Goal: Task Accomplishment & Management: Manage account settings

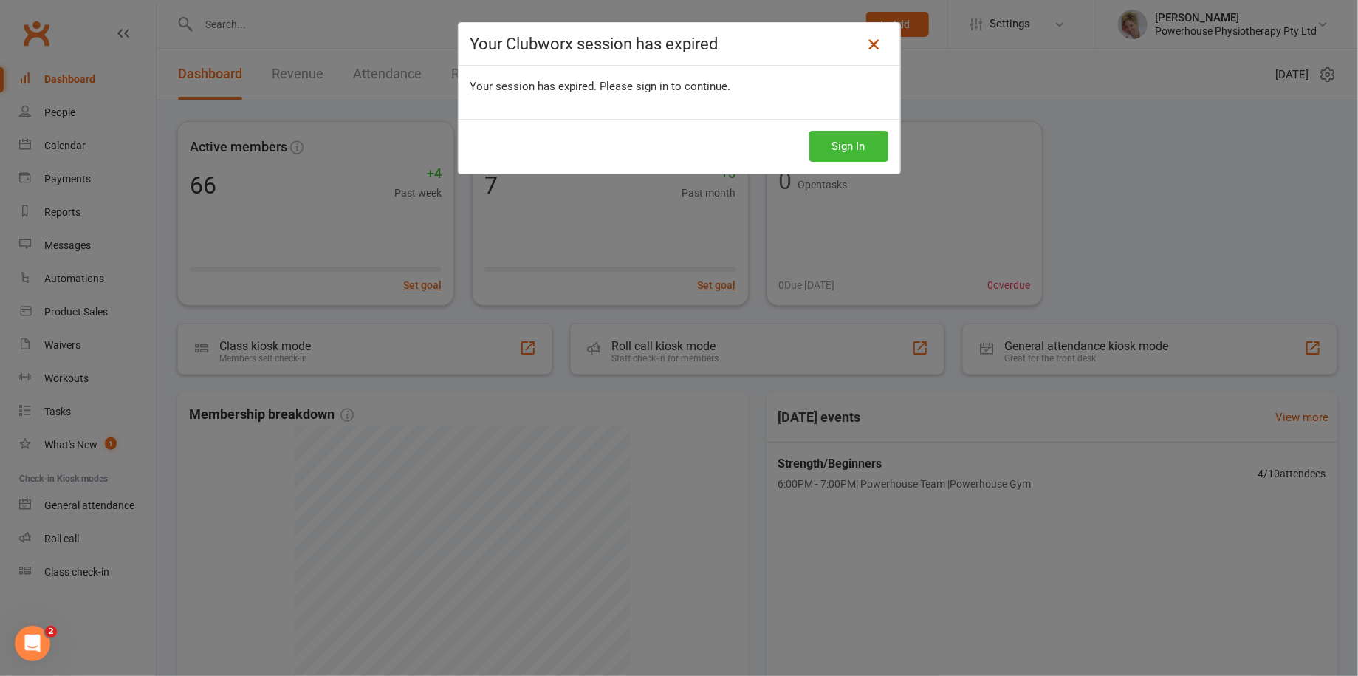
click at [865, 33] on link at bounding box center [874, 44] width 24 height 24
click at [59, 143] on div "Your Clubworx session has expired Your session has expired. Please sign in to c…" at bounding box center [679, 338] width 1358 height 676
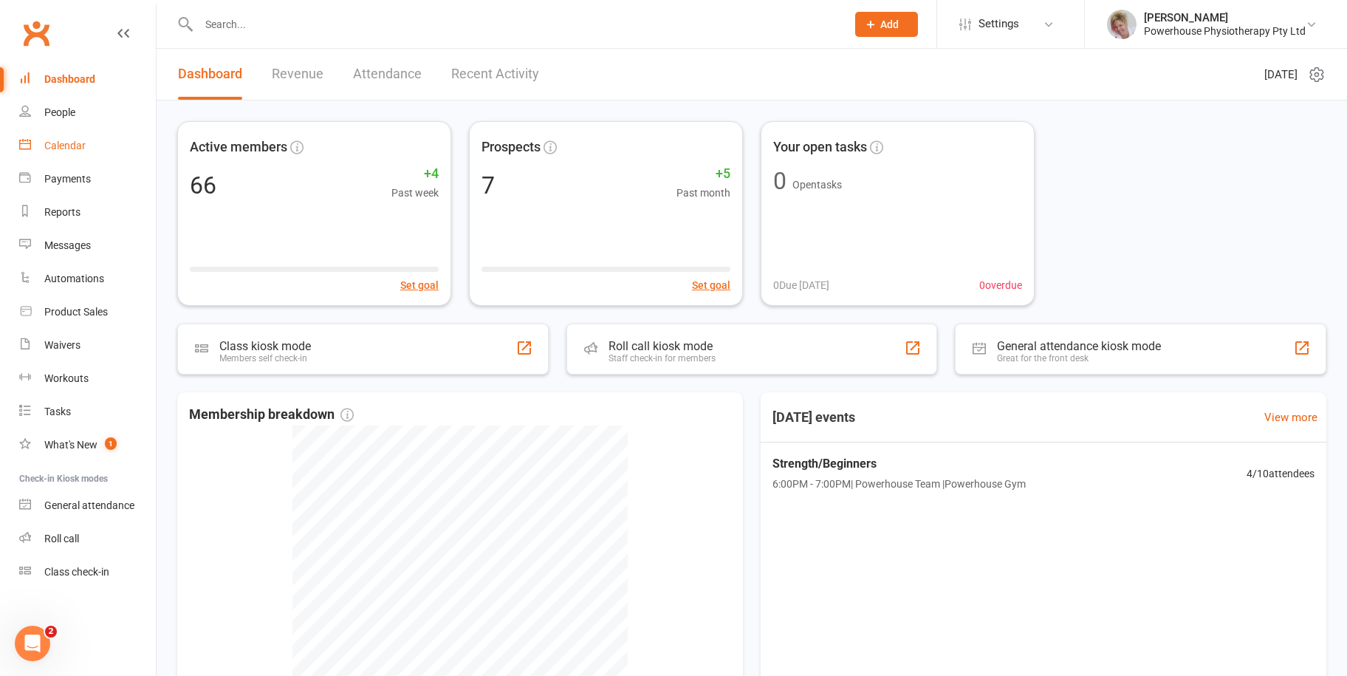
click at [66, 143] on div "Calendar" at bounding box center [64, 146] width 41 height 12
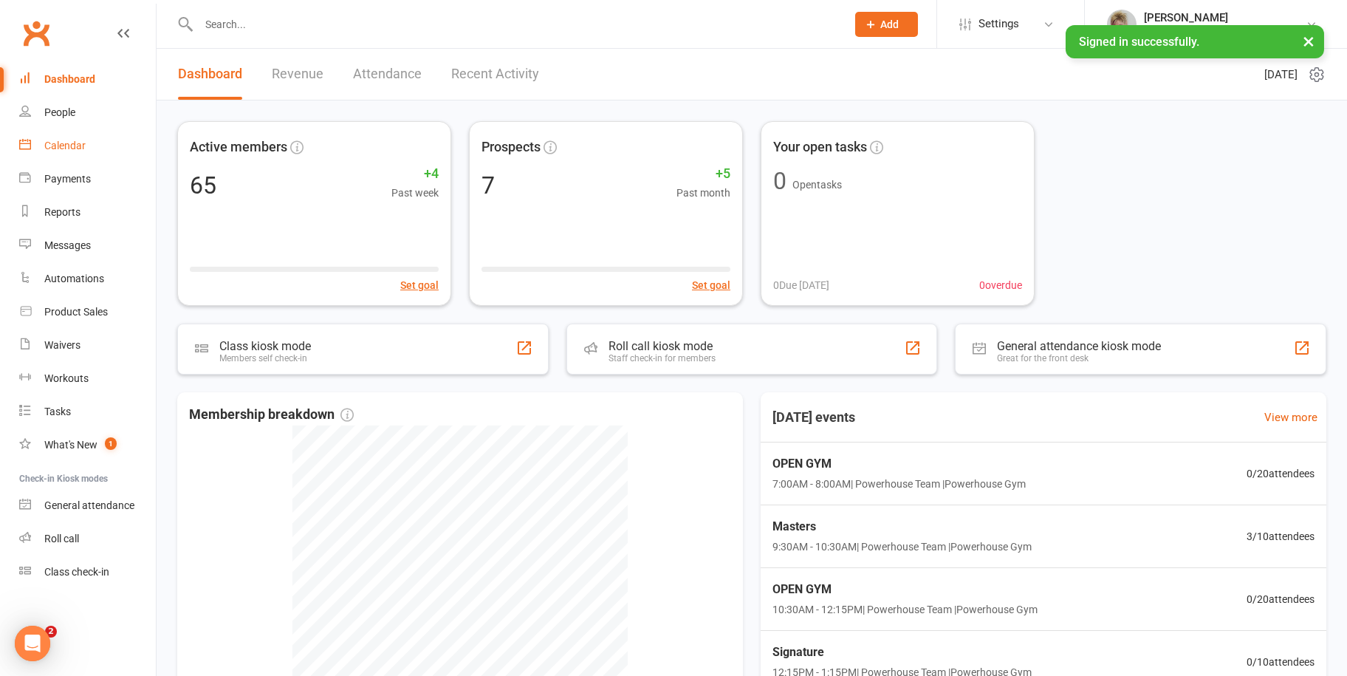
click at [75, 154] on link "Calendar" at bounding box center [87, 145] width 137 height 33
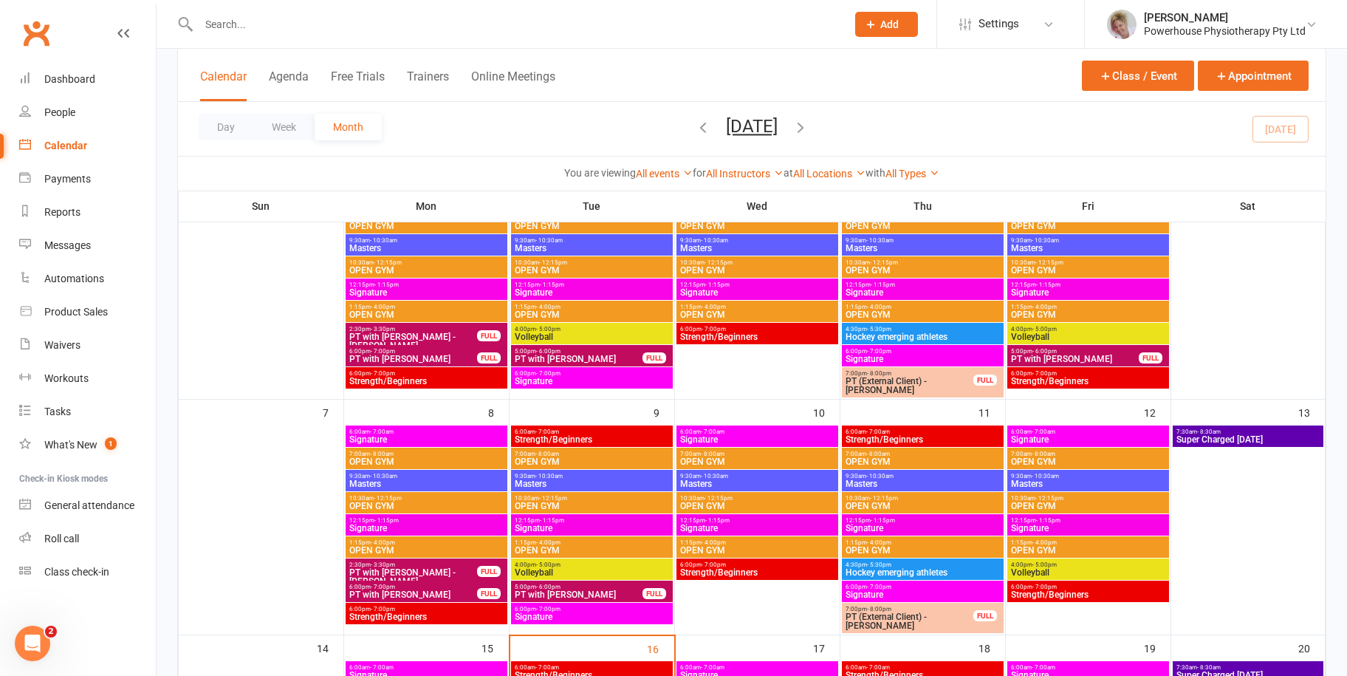
scroll to position [369, 0]
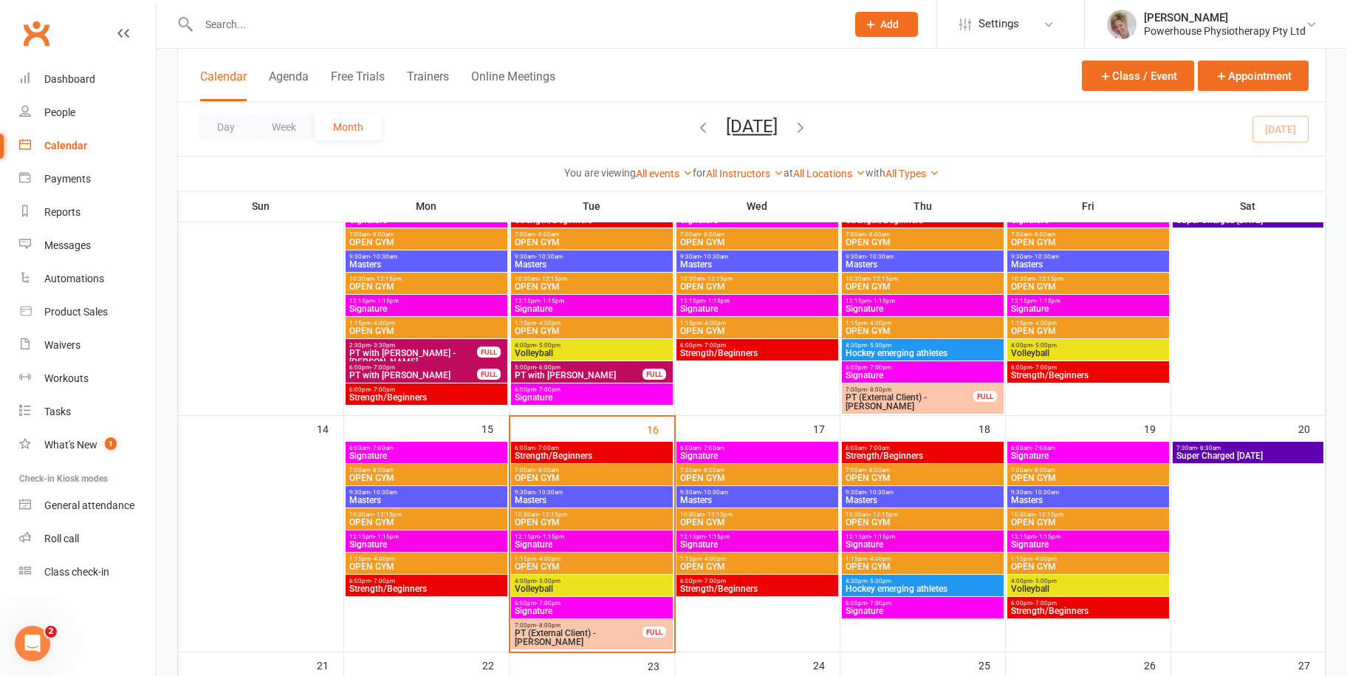
click at [417, 584] on span "Strength/Beginners" at bounding box center [427, 588] width 156 height 9
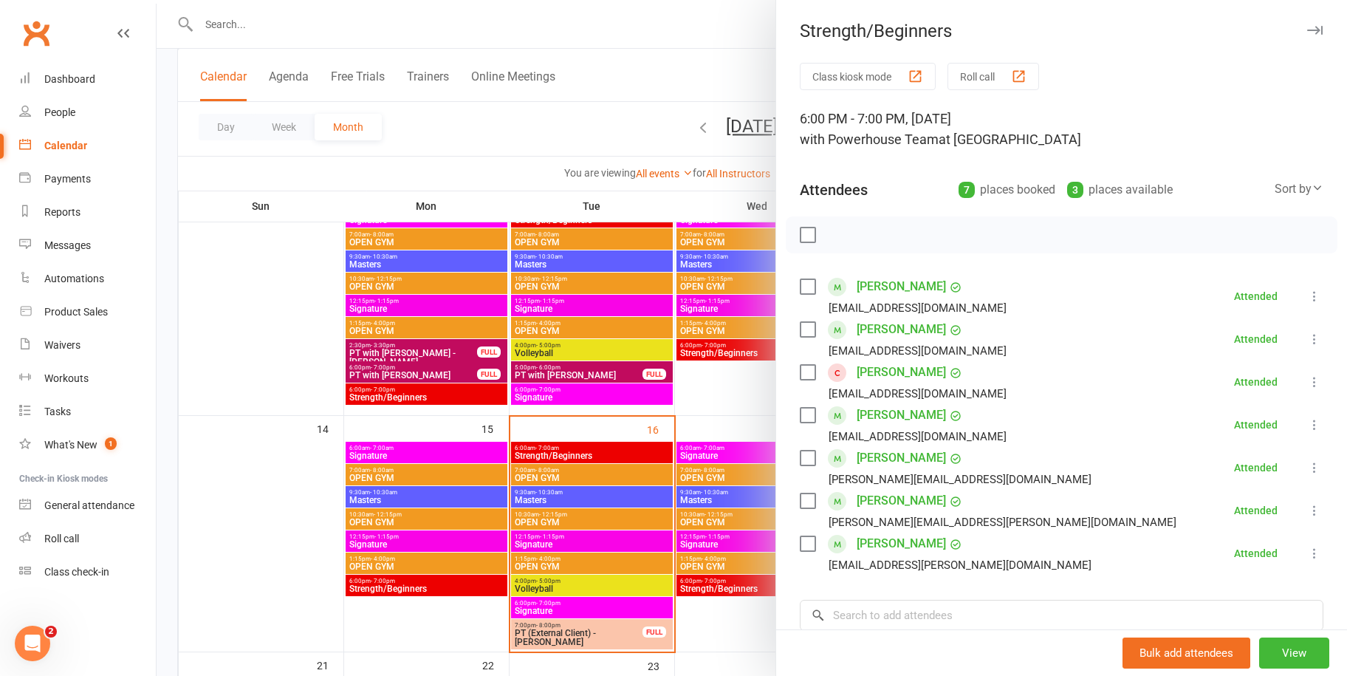
click at [882, 376] on link "[PERSON_NAME]" at bounding box center [901, 372] width 89 height 24
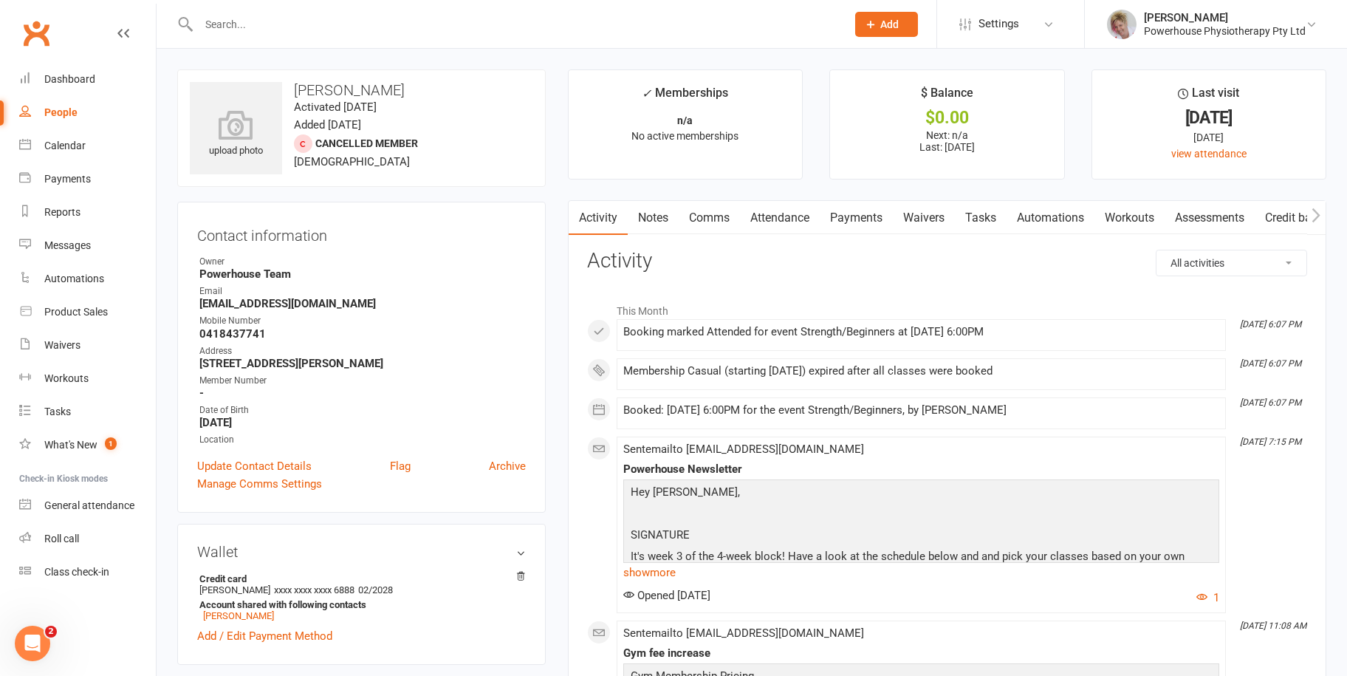
click at [843, 216] on link "Payments" at bounding box center [856, 218] width 73 height 34
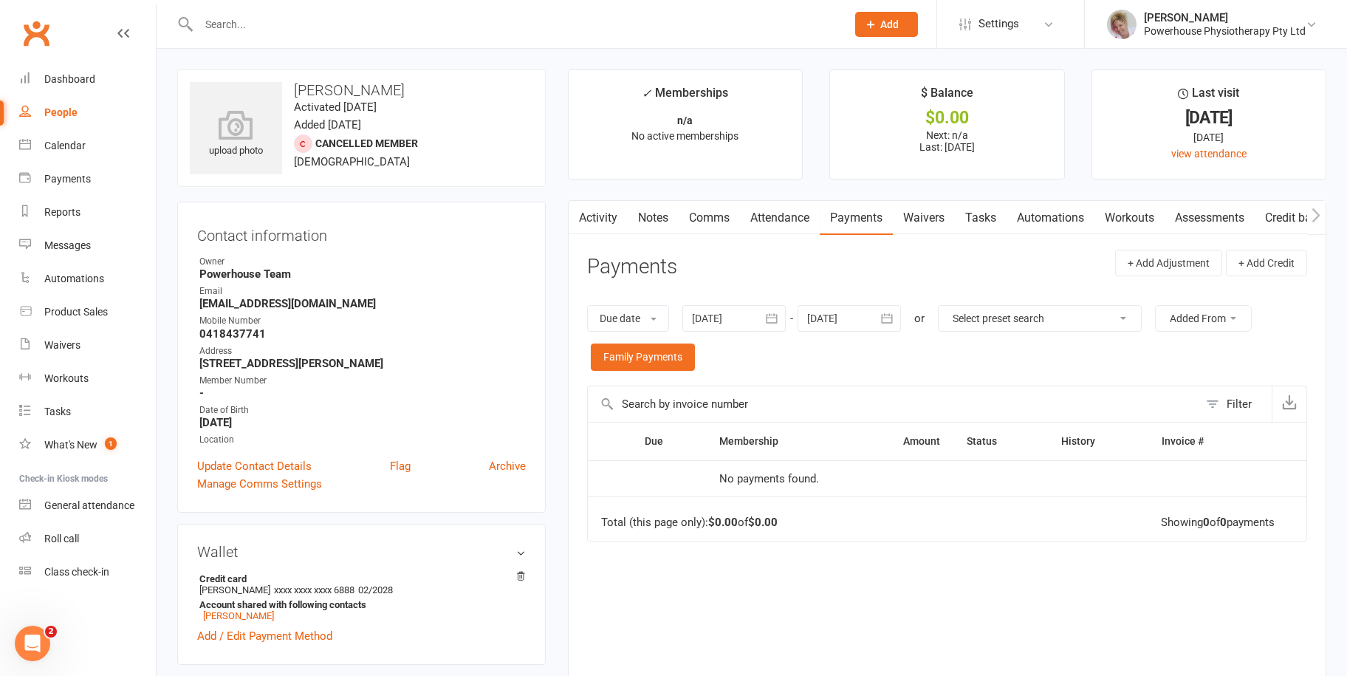
click at [783, 312] on button "button" at bounding box center [772, 318] width 27 height 27
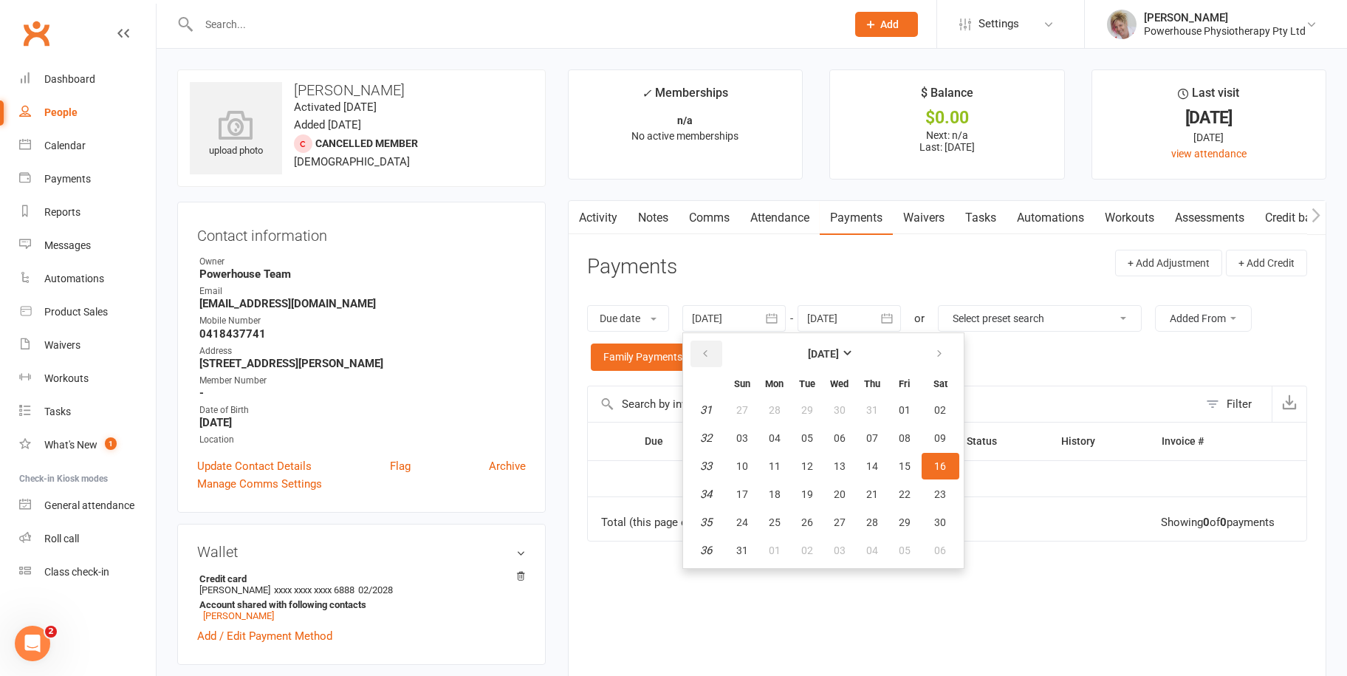
click at [709, 344] on button "button" at bounding box center [707, 353] width 32 height 27
click at [747, 462] on span "13" at bounding box center [742, 466] width 12 height 12
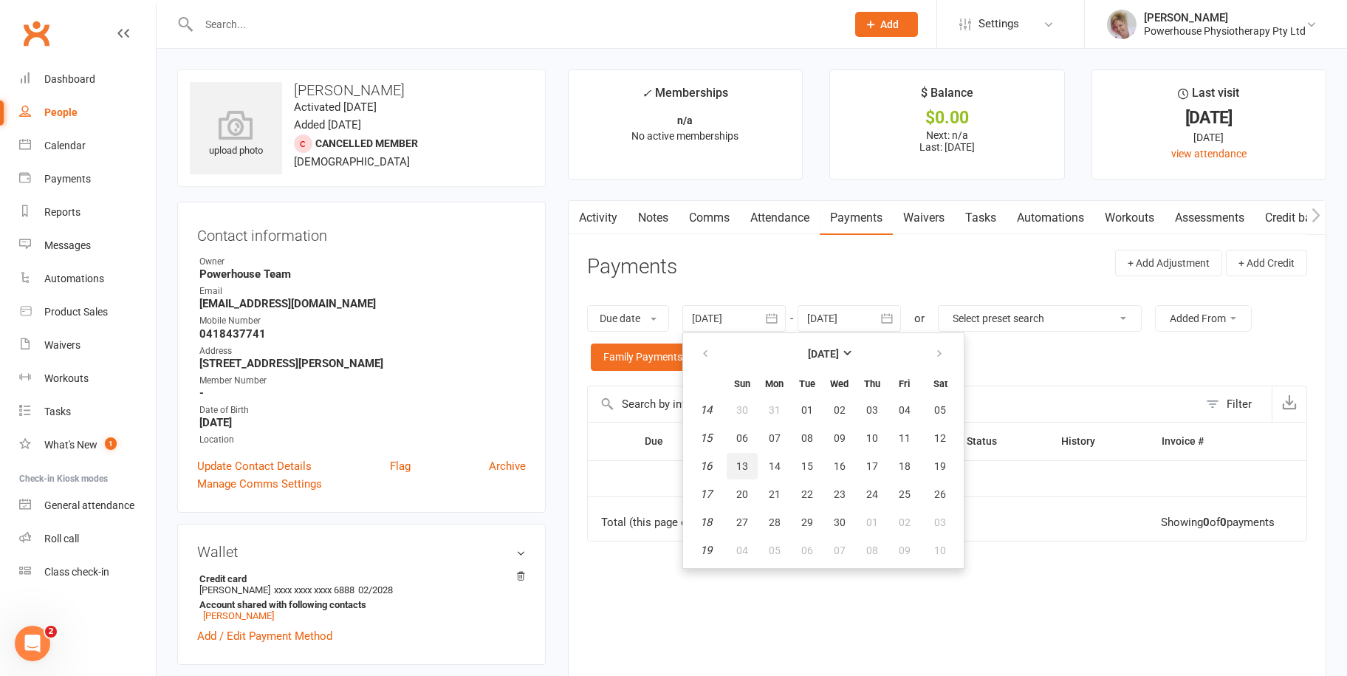
type input "[DATE]"
